Goal: Book appointment/travel/reservation

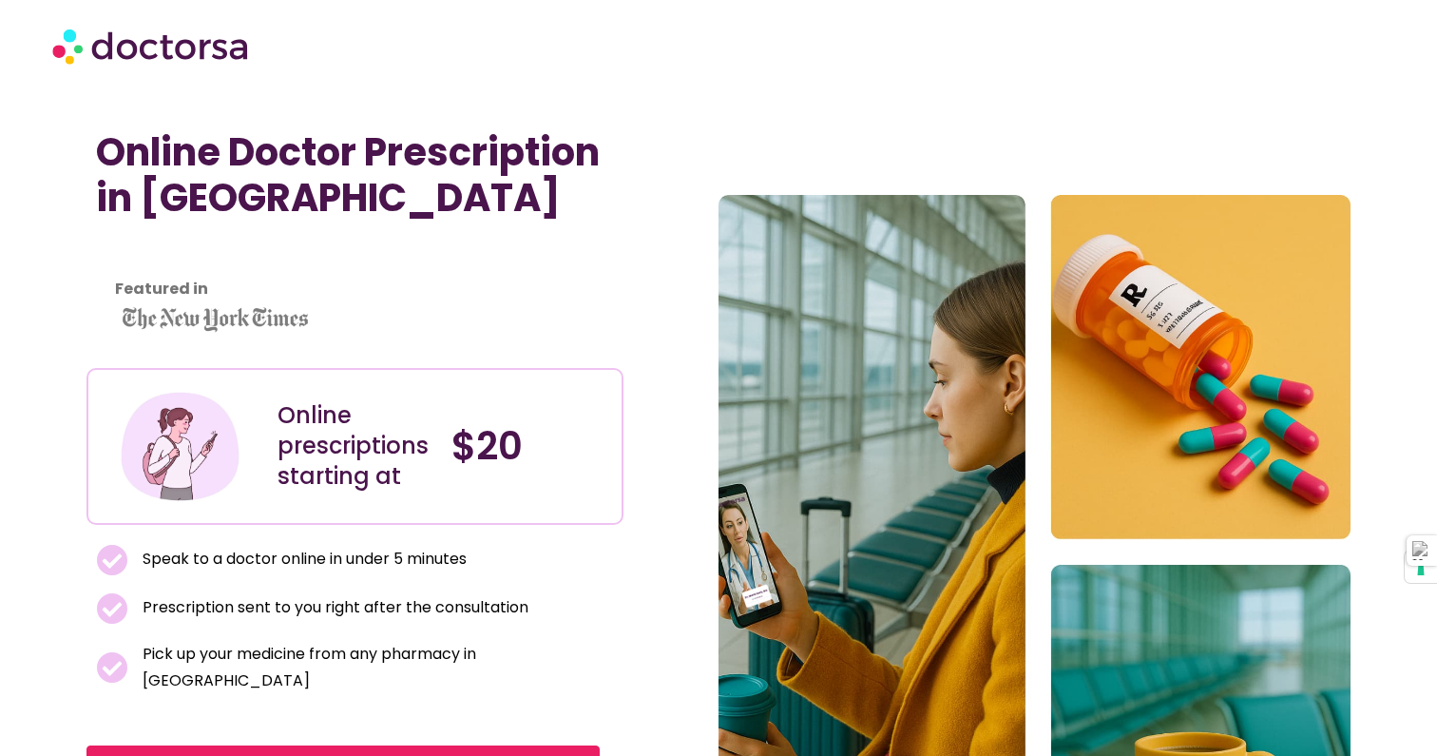
click at [328, 151] on h1 "Online Doctor Prescription in [GEOGRAPHIC_DATA]" at bounding box center [355, 174] width 519 height 91
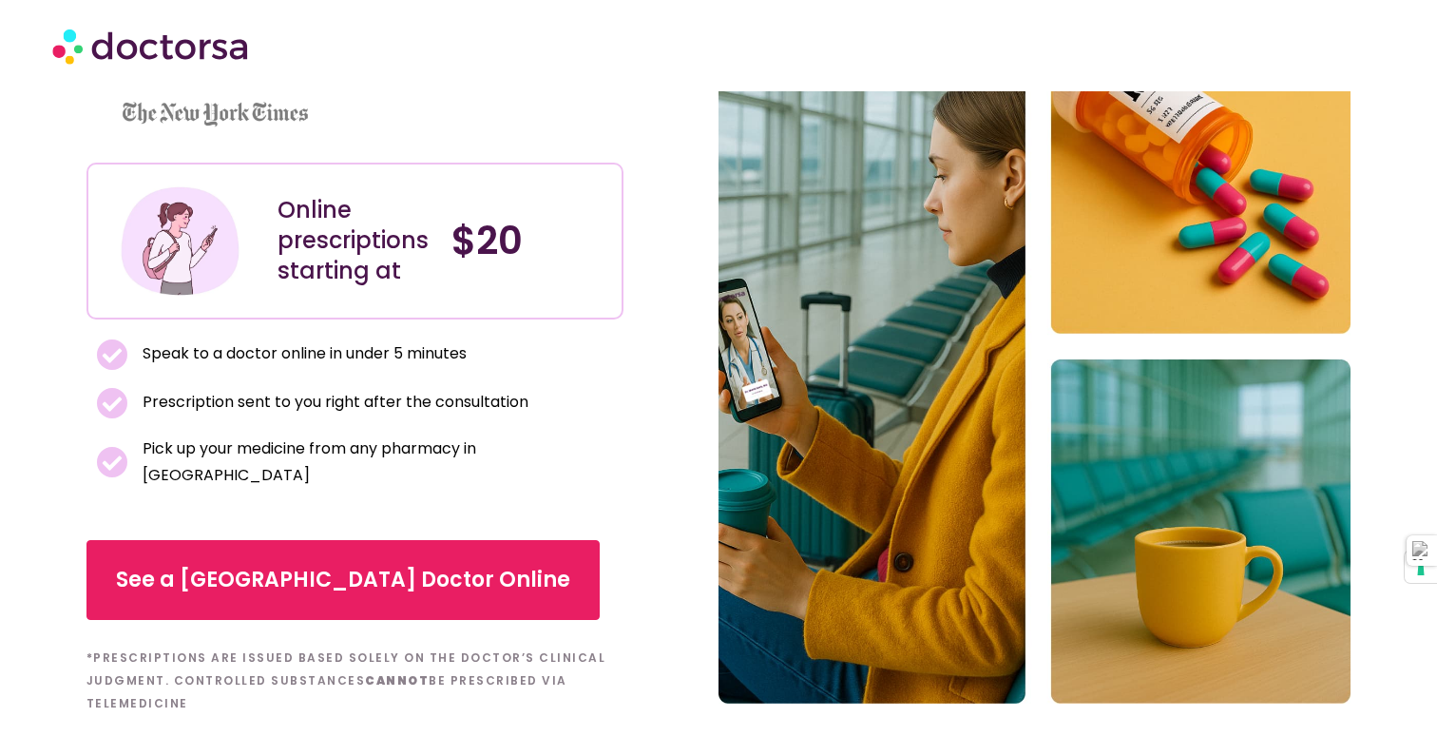
click at [320, 246] on div "Online prescriptions starting at" at bounding box center [356, 240] width 156 height 91
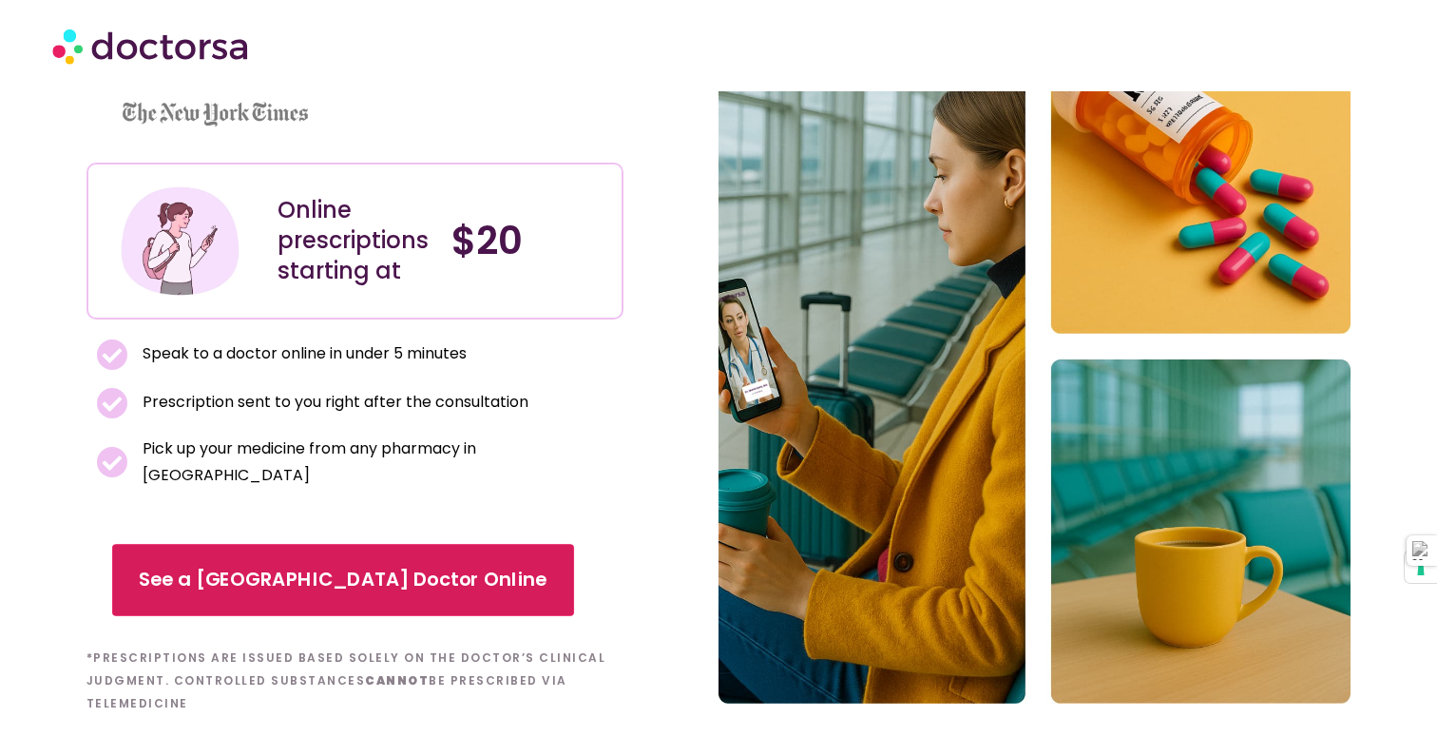
click at [271, 566] on span "See a [GEOGRAPHIC_DATA] Doctor Online" at bounding box center [343, 580] width 409 height 28
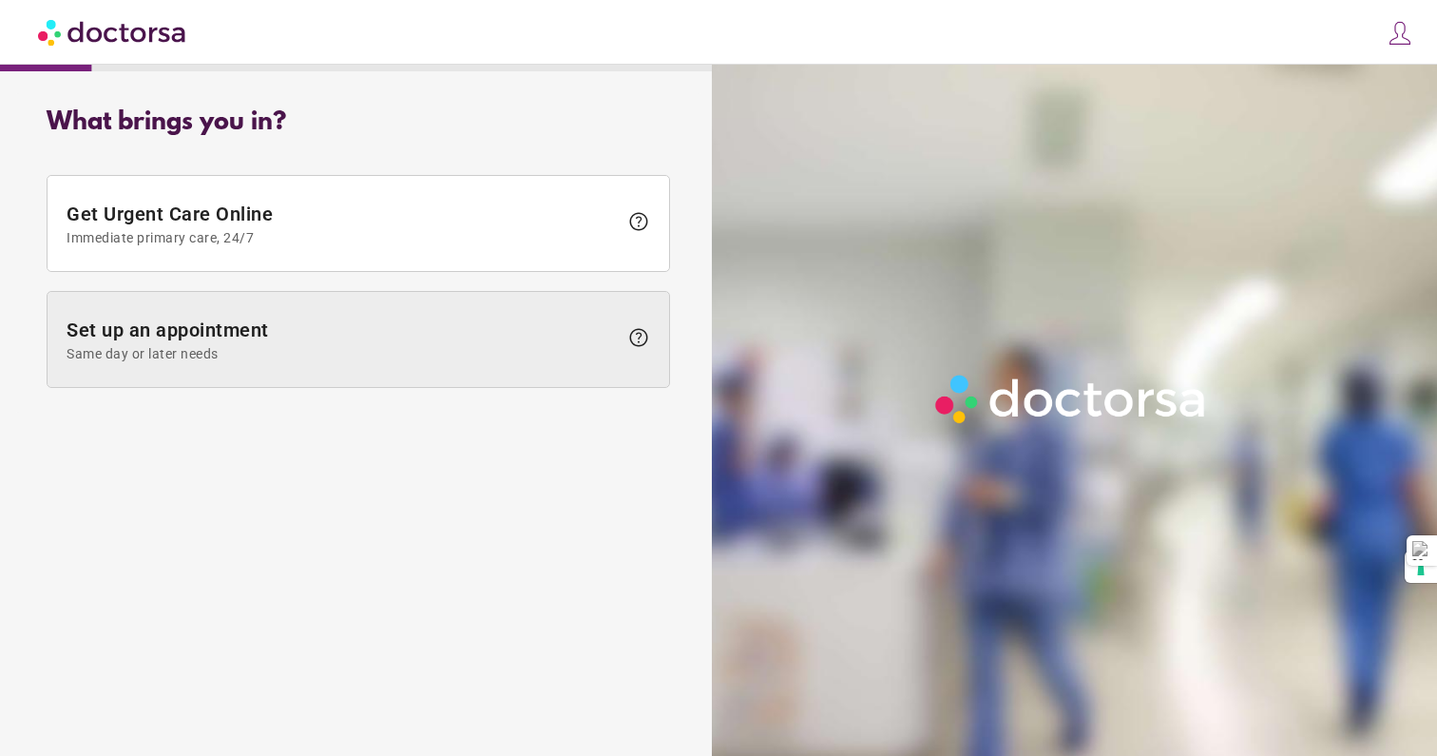
click at [161, 337] on span "Set up an appointment Same day or later needs" at bounding box center [342, 339] width 551 height 43
